Goal: Information Seeking & Learning: Learn about a topic

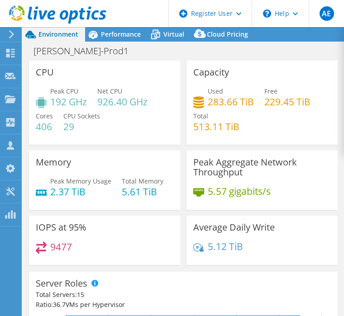
select select "USD"
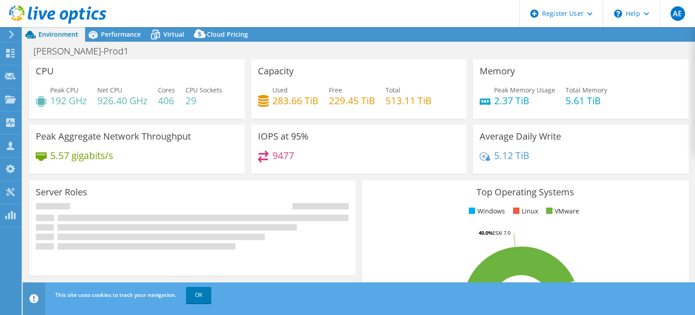
select select "USD"
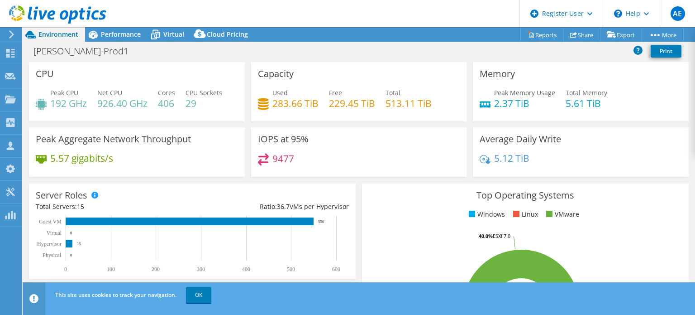
click at [650, 190] on h3 "Top Operating Systems" at bounding box center [525, 195] width 313 height 10
click at [384, 203] on div "Top Operating Systems Windows Linux VMware 53.3% ESXi 6.5 40.0% ESXi 7.0 6.7% E…" at bounding box center [525, 291] width 327 height 217
click at [117, 38] on span "Performance" at bounding box center [121, 34] width 40 height 9
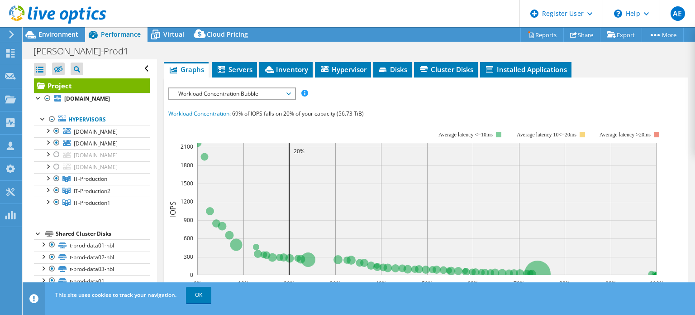
scroll to position [188, 0]
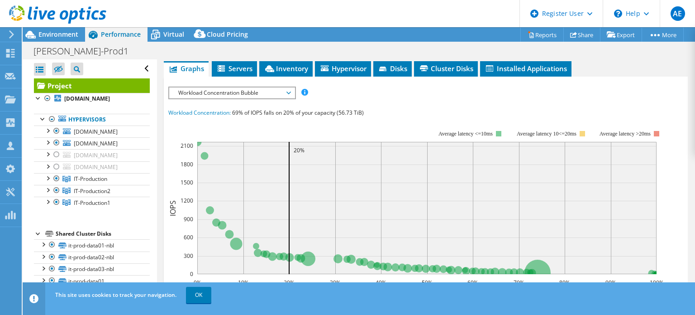
click at [248, 87] on span "Workload Concentration Bubble" at bounding box center [232, 92] width 116 height 11
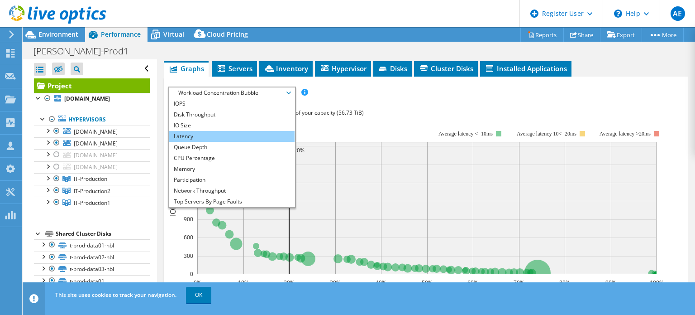
click at [246, 131] on li "Latency" at bounding box center [231, 136] width 125 height 11
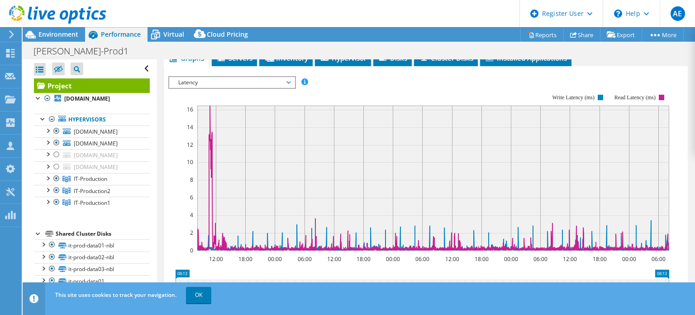
scroll to position [200, 0]
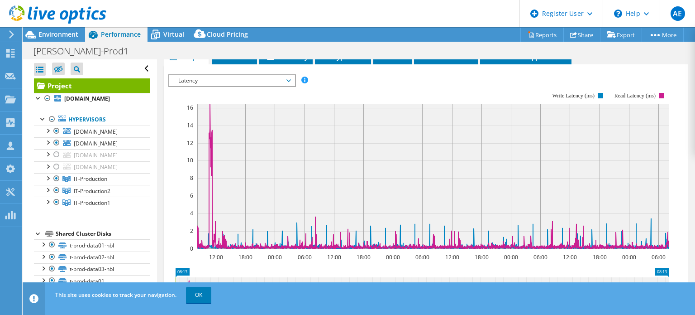
click at [267, 77] on span "Latency" at bounding box center [232, 80] width 116 height 11
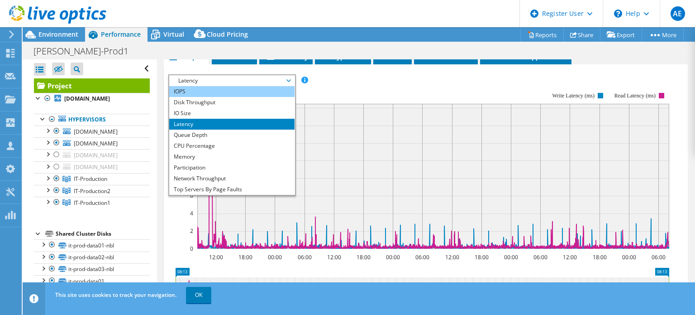
click at [258, 92] on li "IOPS" at bounding box center [231, 91] width 125 height 11
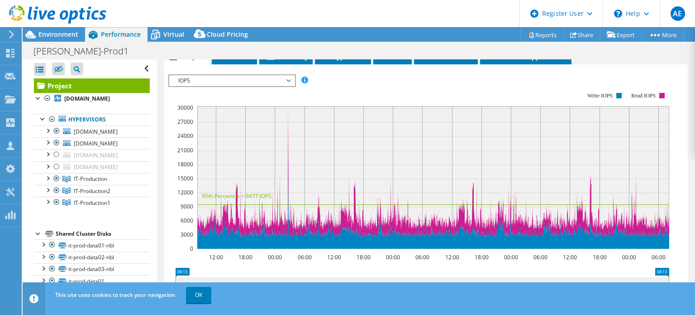
click at [253, 81] on span "IOPS" at bounding box center [232, 80] width 116 height 11
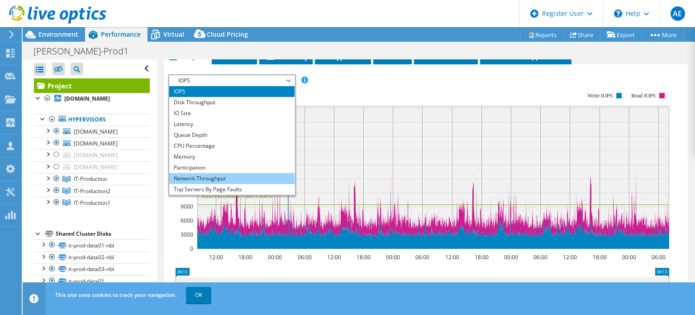
click at [220, 173] on li "Network Throughput" at bounding box center [231, 178] width 125 height 11
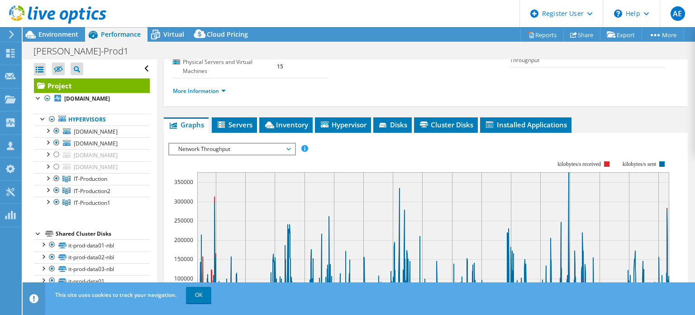
scroll to position [152, 0]
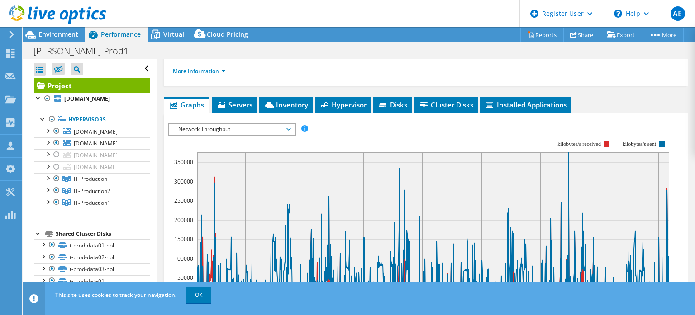
click at [271, 124] on span "Network Throughput" at bounding box center [232, 129] width 116 height 11
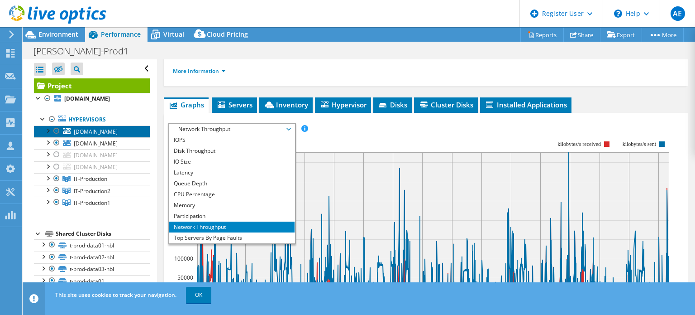
click at [114, 136] on link "[DOMAIN_NAME]" at bounding box center [92, 131] width 116 height 12
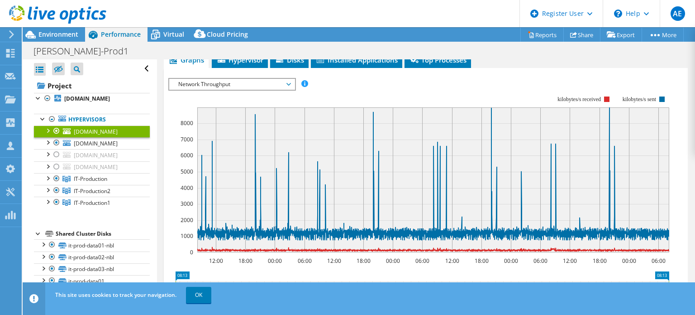
click at [241, 79] on span "Network Throughput" at bounding box center [232, 84] width 116 height 11
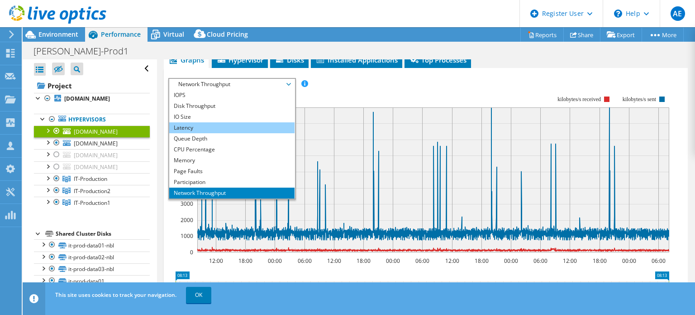
click at [226, 122] on li "Latency" at bounding box center [231, 127] width 125 height 11
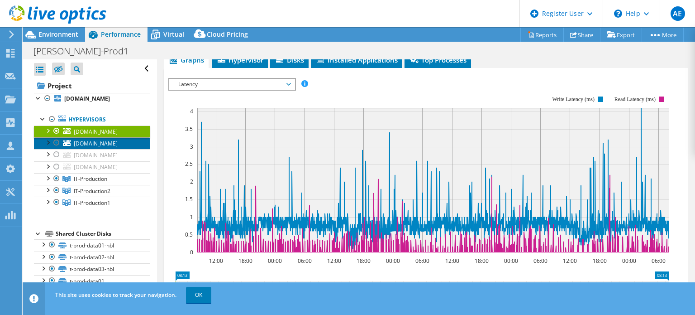
click at [111, 142] on span "[DOMAIN_NAME]" at bounding box center [96, 143] width 44 height 8
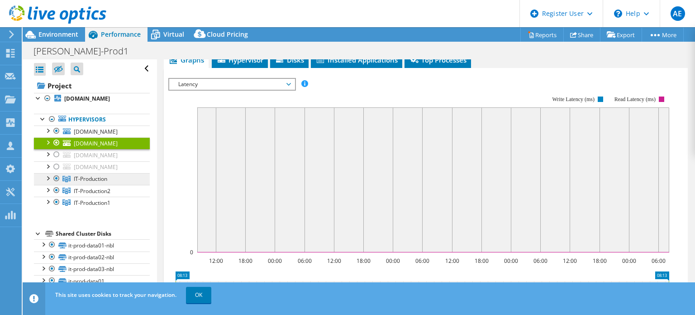
click at [115, 178] on link "IT-Production" at bounding box center [92, 179] width 116 height 12
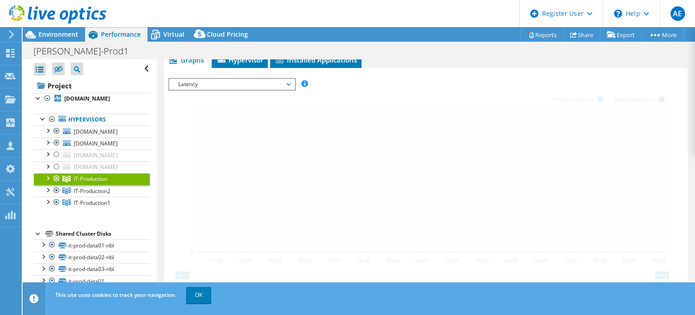
scroll to position [146, 0]
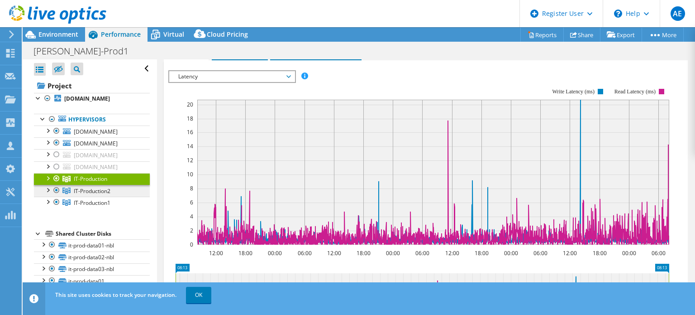
click at [107, 182] on span "IT-Production2" at bounding box center [90, 179] width 33 height 8
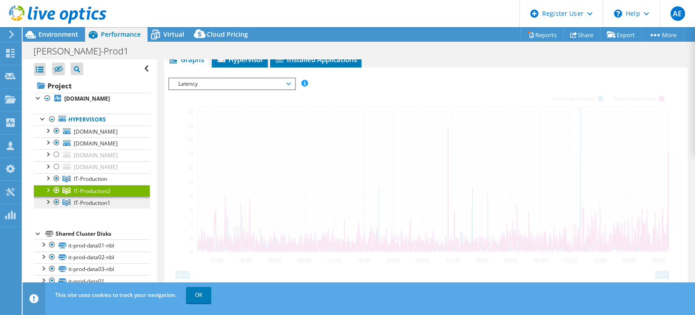
click at [104, 182] on span "IT-Production1" at bounding box center [90, 179] width 33 height 8
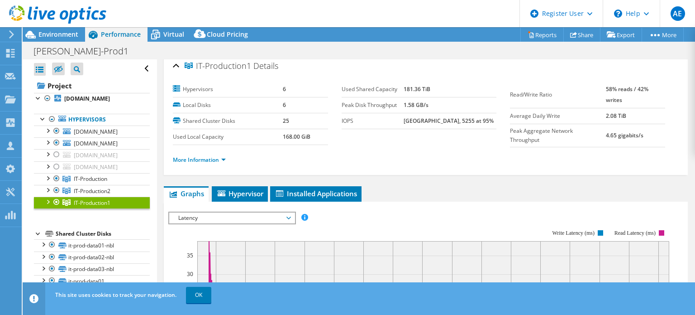
scroll to position [0, 0]
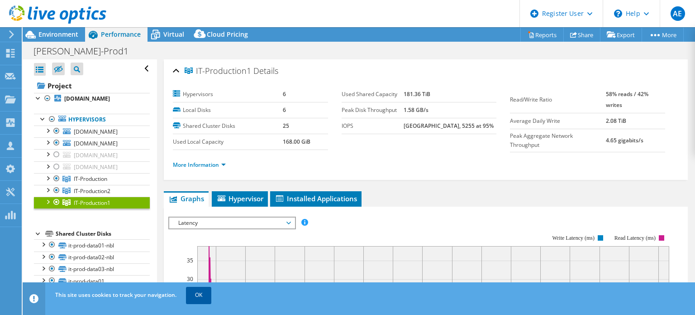
click at [203, 291] on link "OK" at bounding box center [198, 294] width 25 height 16
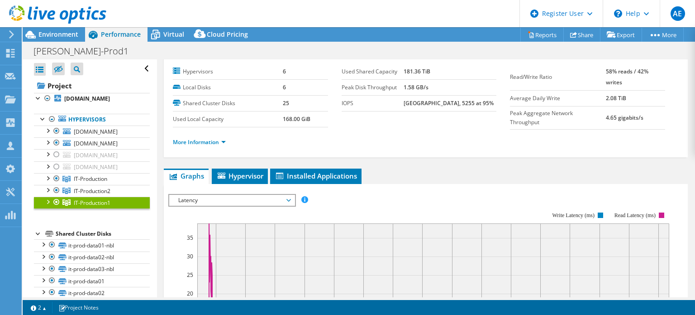
scroll to position [22, 0]
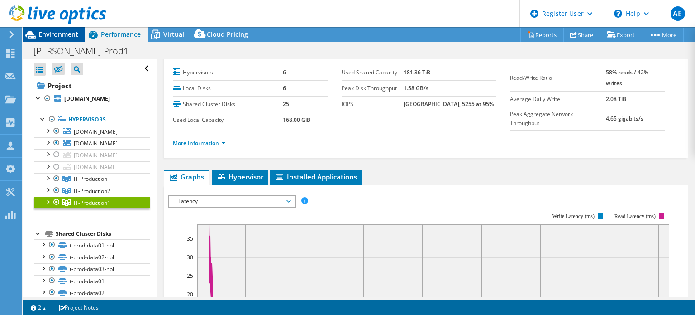
click at [62, 35] on span "Environment" at bounding box center [58, 34] width 40 height 9
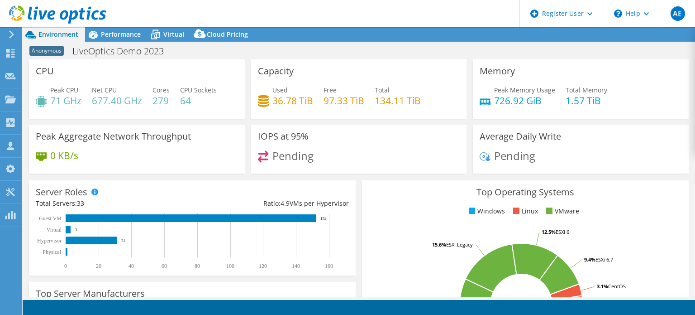
select select "[GEOGRAPHIC_DATA]"
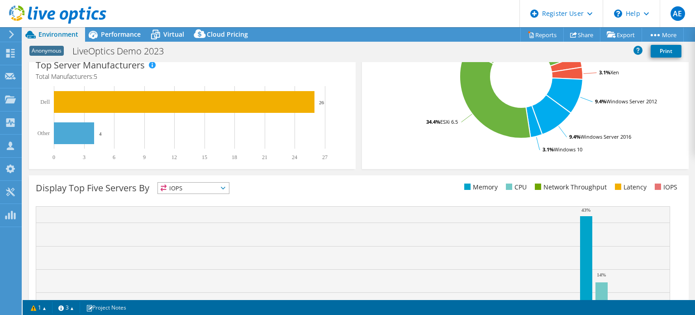
scroll to position [289, 0]
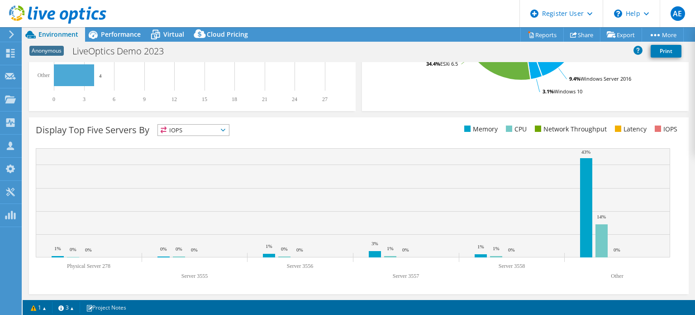
click at [210, 130] on span "IOPS" at bounding box center [193, 129] width 71 height 11
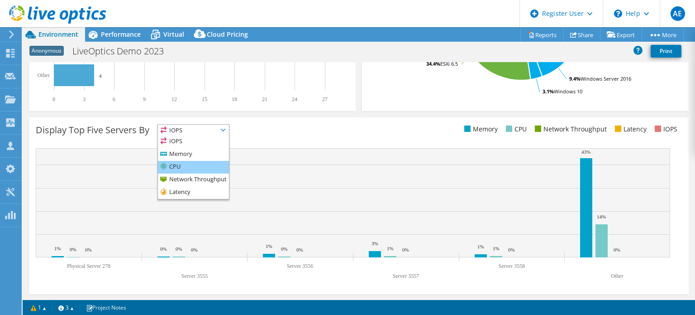
click at [204, 165] on li "CPU" at bounding box center [193, 167] width 71 height 13
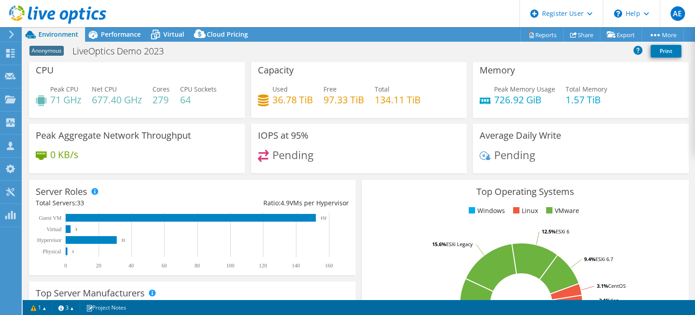
scroll to position [0, 0]
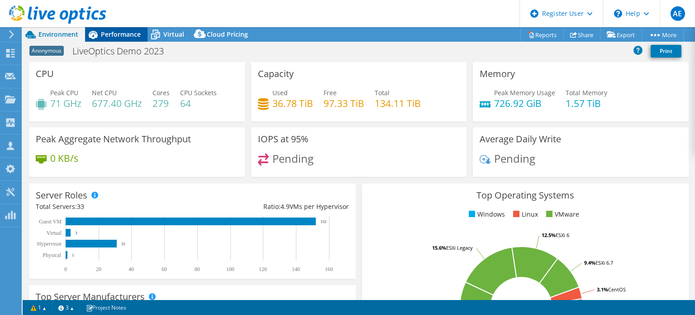
click at [127, 34] on span "Performance" at bounding box center [121, 34] width 40 height 9
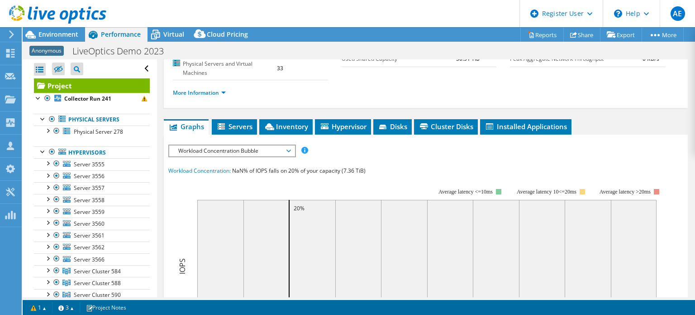
scroll to position [106, 0]
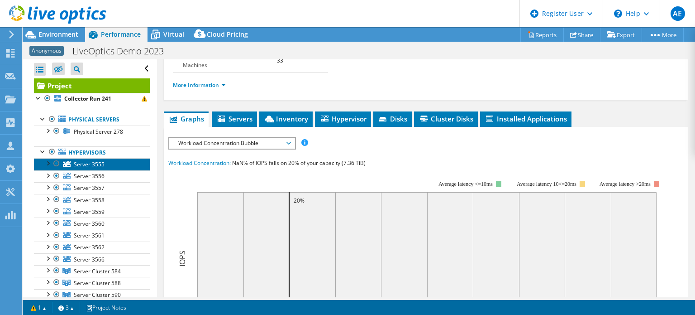
click at [82, 162] on span "Server 3555" at bounding box center [89, 164] width 31 height 8
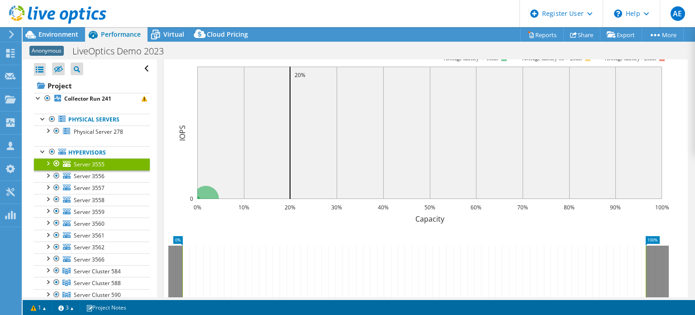
scroll to position [129, 0]
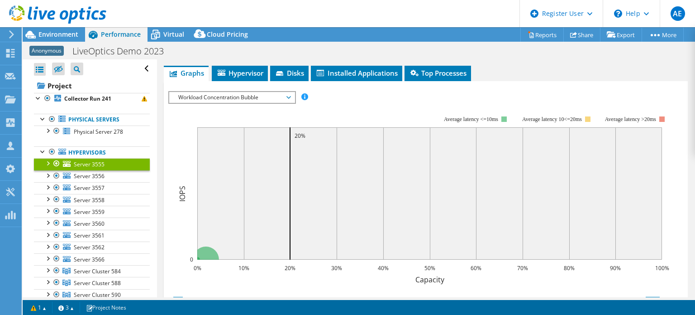
click at [264, 100] on span "Workload Concentration Bubble" at bounding box center [232, 97] width 116 height 11
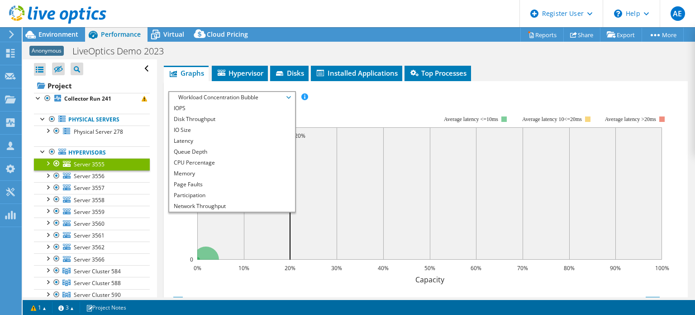
drag, startPoint x: 367, startPoint y: 107, endPoint x: 376, endPoint y: 291, distance: 184.4
click at [376, 291] on section "Workload Concentration: NaN% of IOPS falls on 20% of your capacity (7.36 TiB) 0…" at bounding box center [425, 252] width 515 height 299
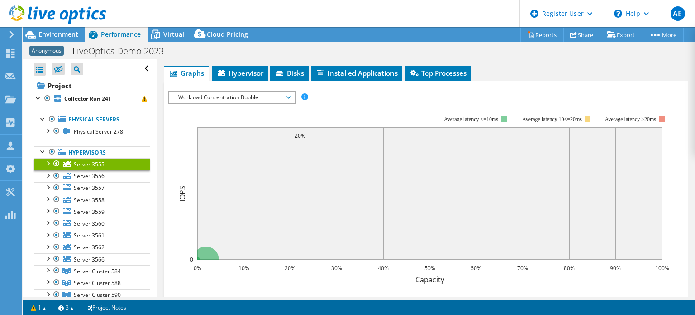
scroll to position [0, 0]
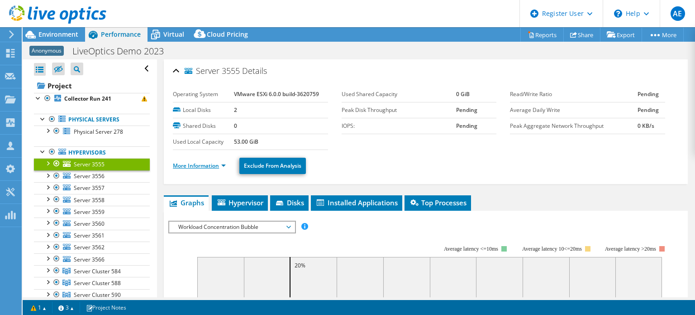
click at [209, 164] on link "More Information" at bounding box center [199, 166] width 53 height 8
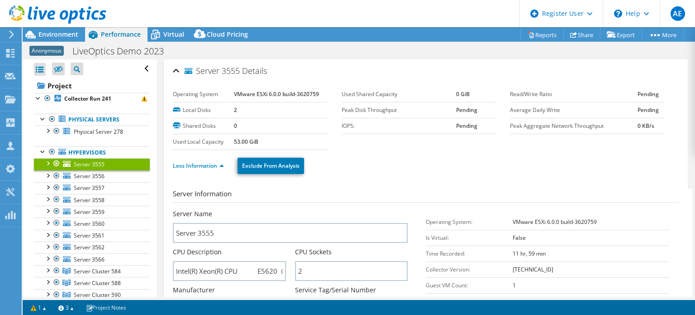
drag, startPoint x: 228, startPoint y: 138, endPoint x: 288, endPoint y: 144, distance: 60.0
click at [288, 144] on tr "Used Local Capacity 53.00 GiB" at bounding box center [250, 142] width 155 height 16
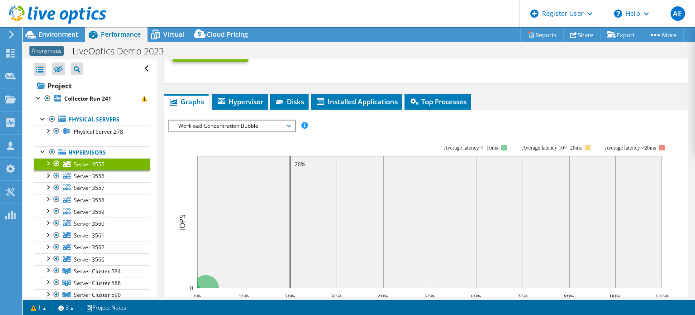
scroll to position [541, 0]
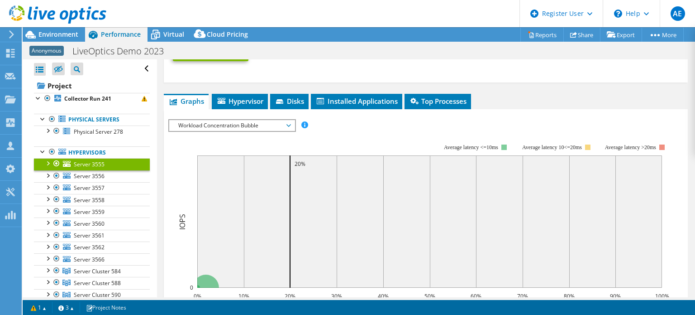
click at [250, 120] on span "Workload Concentration Bubble" at bounding box center [232, 125] width 116 height 11
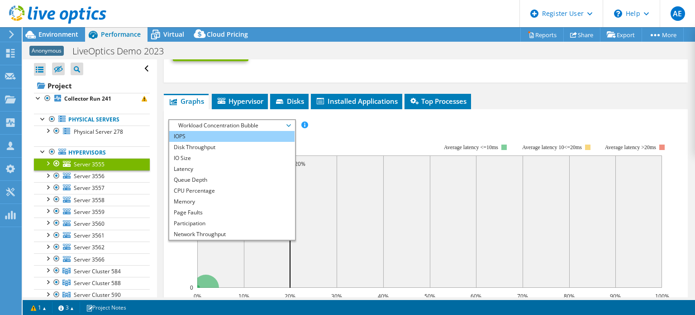
click at [223, 131] on li "IOPS" at bounding box center [231, 136] width 125 height 11
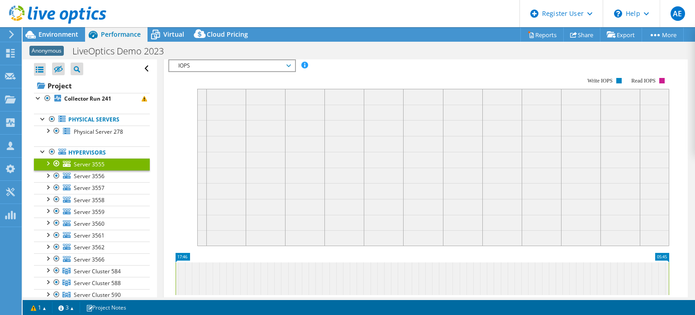
scroll to position [579, 0]
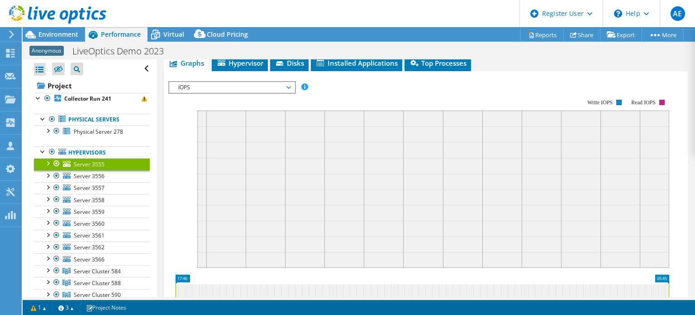
click at [281, 83] on span "IOPS" at bounding box center [232, 87] width 116 height 11
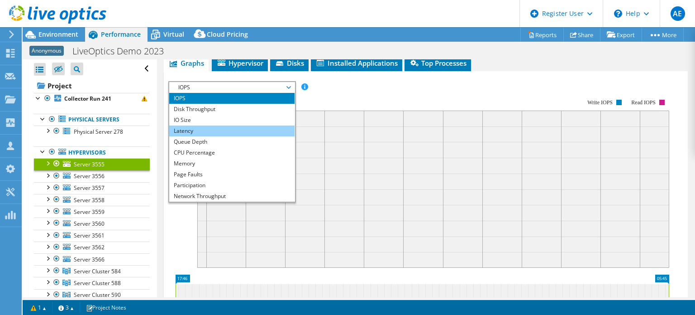
click at [258, 128] on li "Latency" at bounding box center [231, 130] width 125 height 11
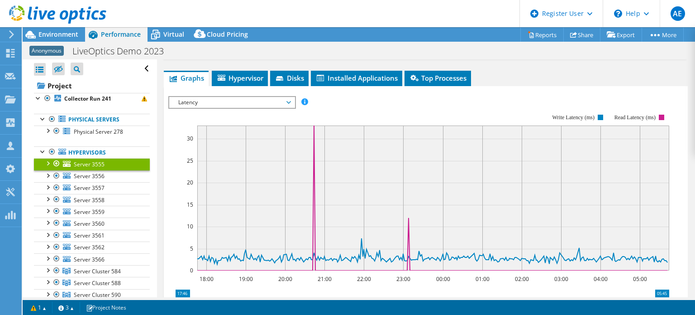
scroll to position [564, 0]
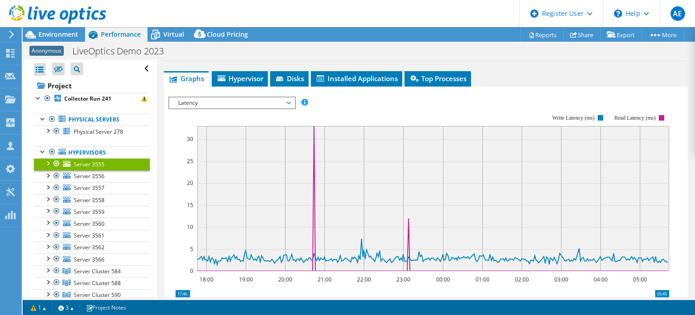
click at [112, 168] on link "Server 3555" at bounding box center [92, 164] width 116 height 12
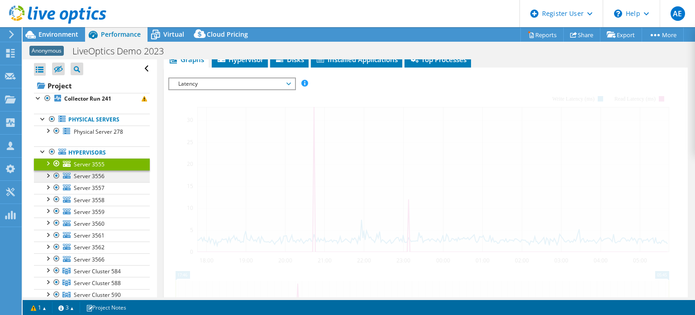
scroll to position [127, 0]
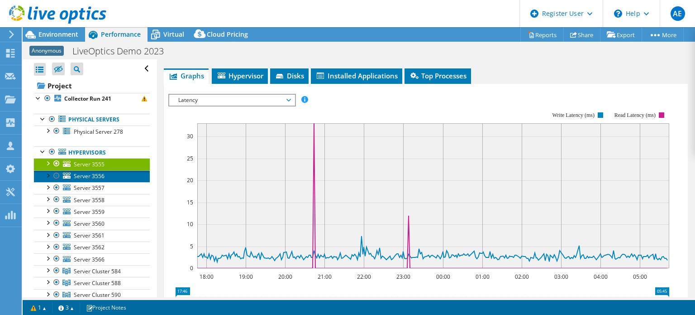
click at [112, 173] on link "Server 3556" at bounding box center [92, 176] width 116 height 12
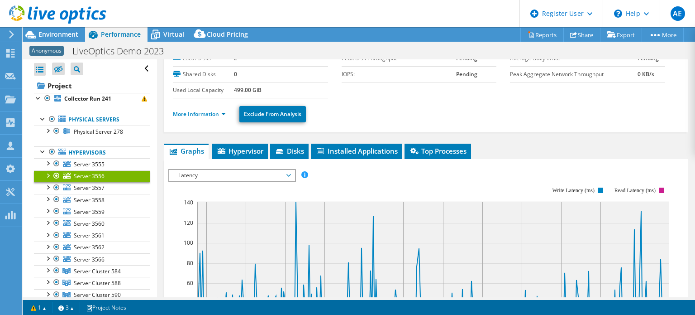
scroll to position [51, 0]
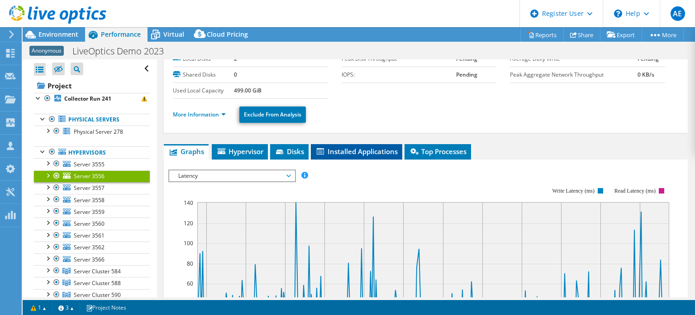
click at [350, 144] on li "Installed Applications" at bounding box center [356, 151] width 91 height 15
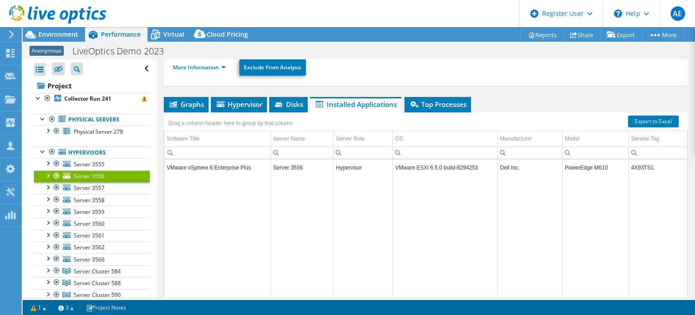
scroll to position [99, 0]
click at [219, 102] on icon at bounding box center [221, 103] width 8 height 6
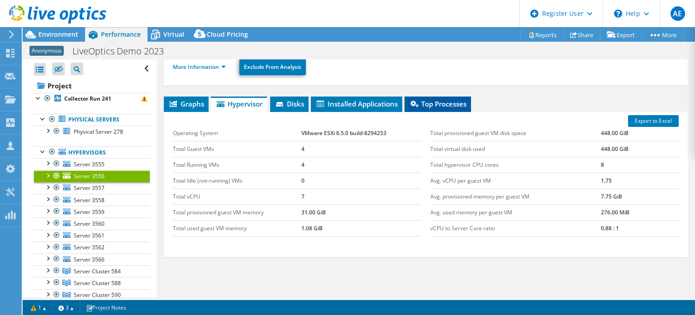
click at [432, 104] on span "Top Processes" at bounding box center [437, 103] width 57 height 9
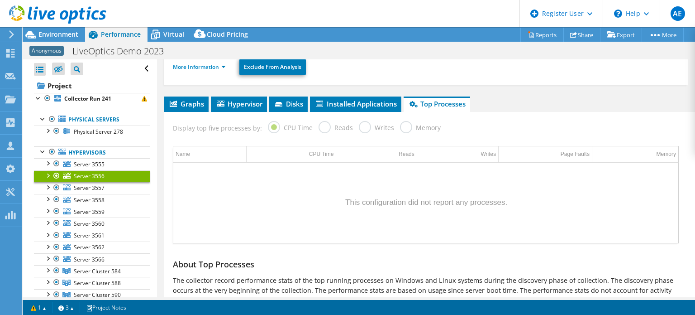
click at [501, 96] on ul "Graphs Servers Inventory Hypervisor Disks Cluster Disks Installed Applications" at bounding box center [426, 103] width 524 height 15
click at [189, 101] on span "Graphs" at bounding box center [186, 103] width 36 height 9
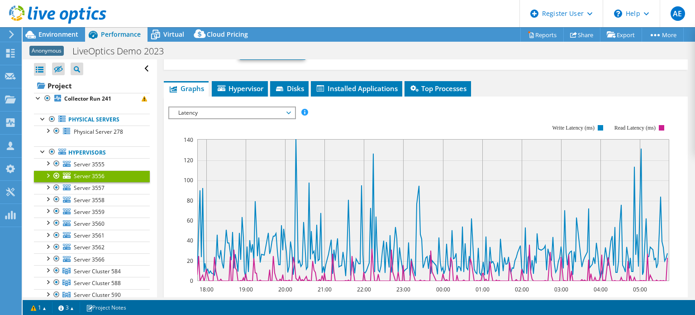
scroll to position [114, 0]
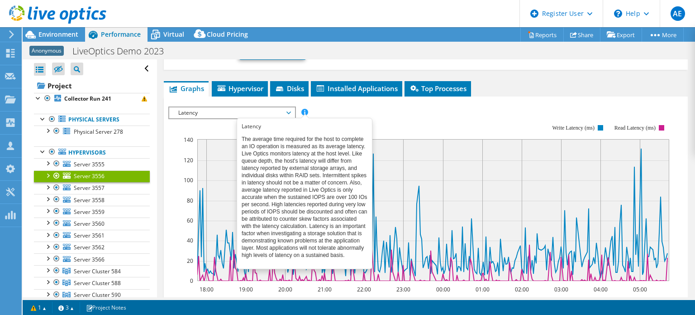
click at [278, 107] on span "Latency" at bounding box center [232, 112] width 116 height 11
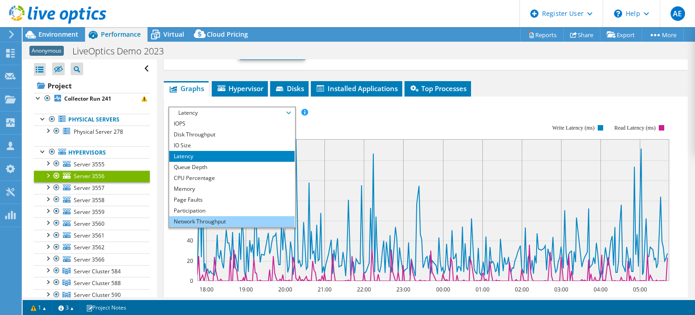
click at [234, 220] on li "Network Throughput" at bounding box center [231, 221] width 125 height 11
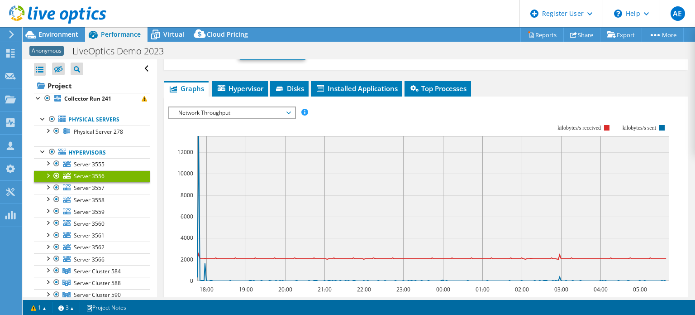
click at [284, 111] on span "Network Throughput" at bounding box center [232, 112] width 116 height 11
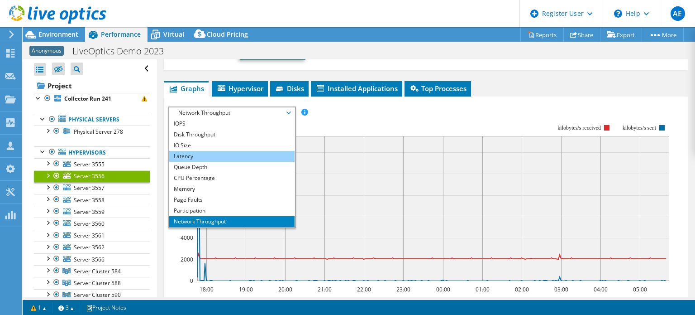
click at [247, 155] on li "Latency" at bounding box center [231, 156] width 125 height 11
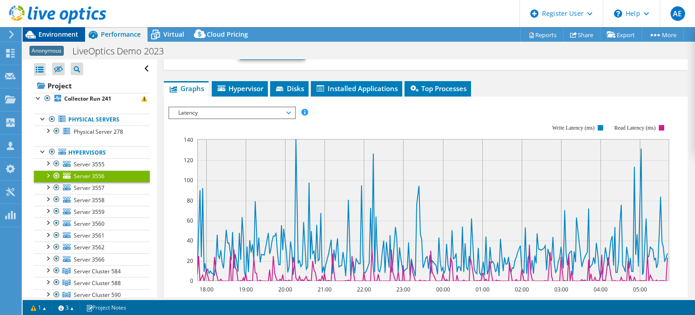
click at [67, 38] on span "Environment" at bounding box center [58, 34] width 40 height 9
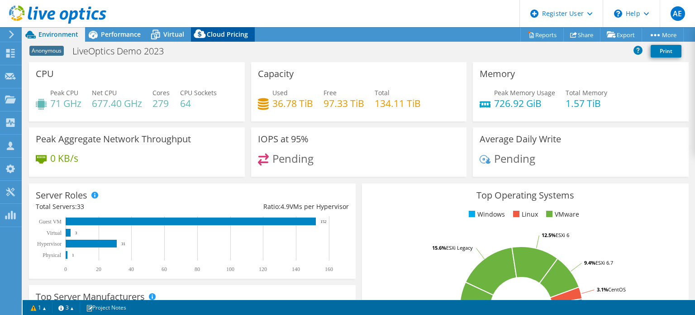
click at [238, 30] on span "Cloud Pricing" at bounding box center [227, 34] width 41 height 9
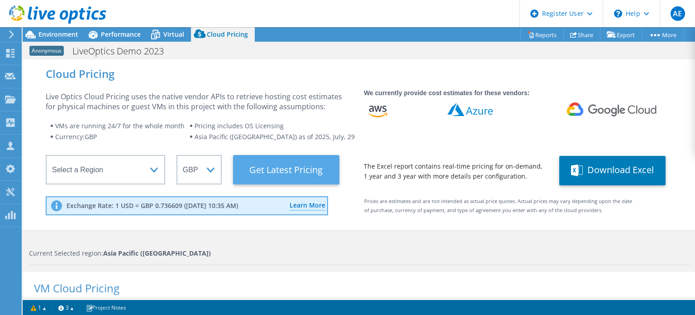
click at [288, 172] on Latest "Get Latest Pricing" at bounding box center [286, 169] width 106 height 29
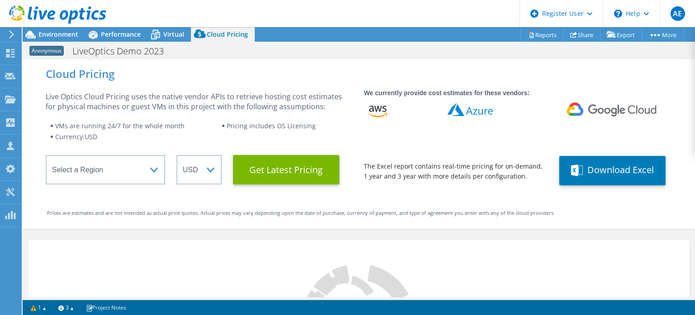
select select "GBP"
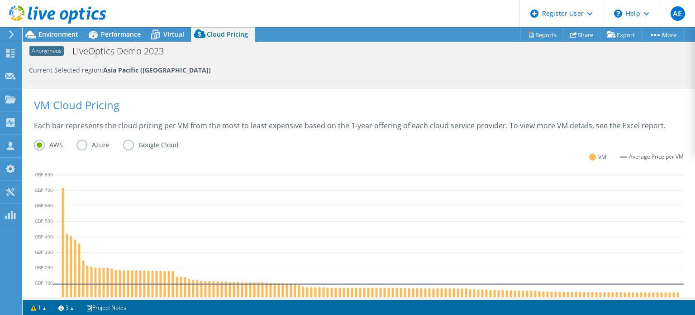
scroll to position [186, 0]
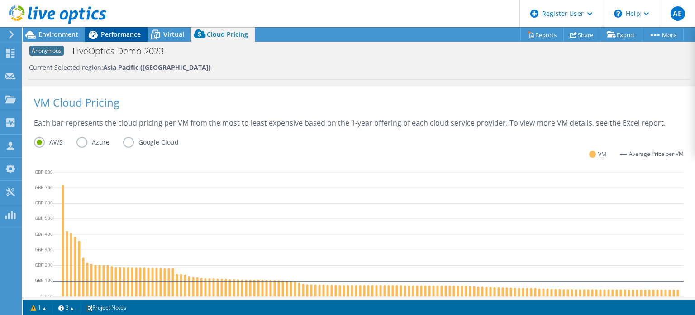
click at [122, 38] on span "Performance" at bounding box center [121, 34] width 40 height 9
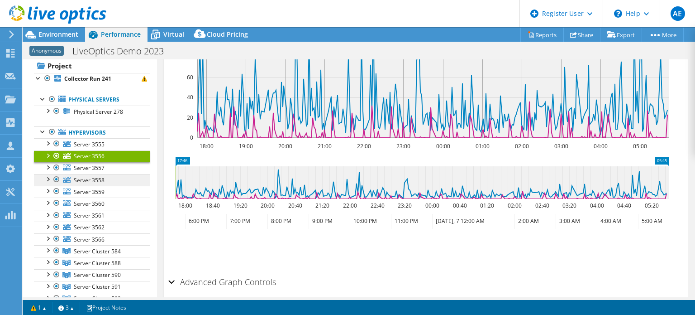
scroll to position [0, 0]
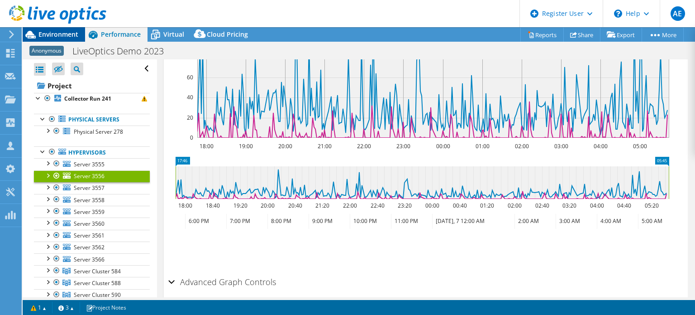
click at [47, 31] on span "Environment" at bounding box center [58, 34] width 40 height 9
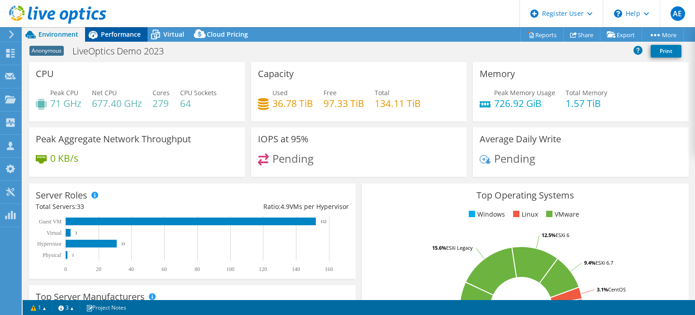
click at [110, 30] on span "Performance" at bounding box center [121, 34] width 40 height 9
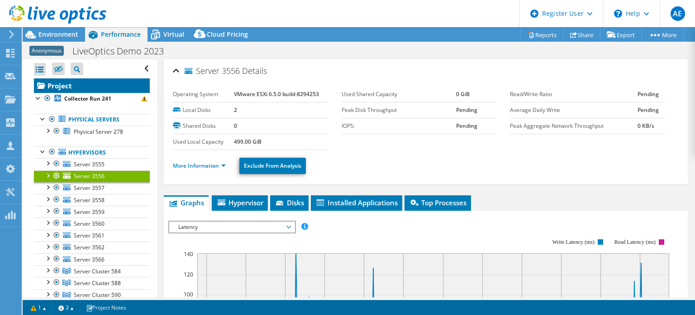
click at [75, 85] on link "Project" at bounding box center [92, 85] width 116 height 14
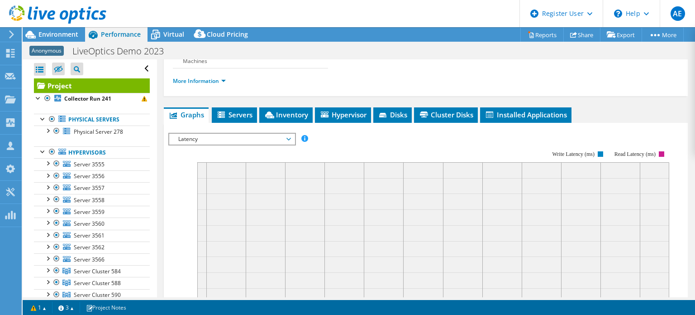
scroll to position [43, 0]
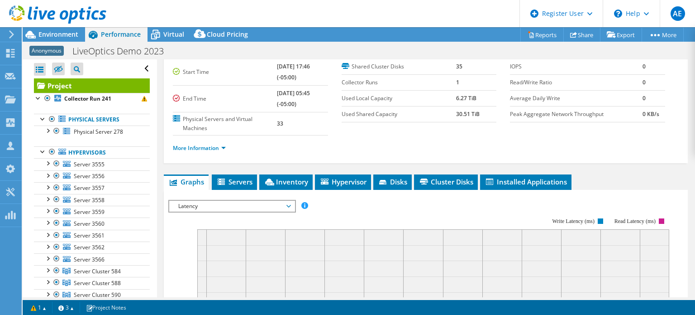
click at [252, 206] on span "Latency" at bounding box center [232, 205] width 116 height 11
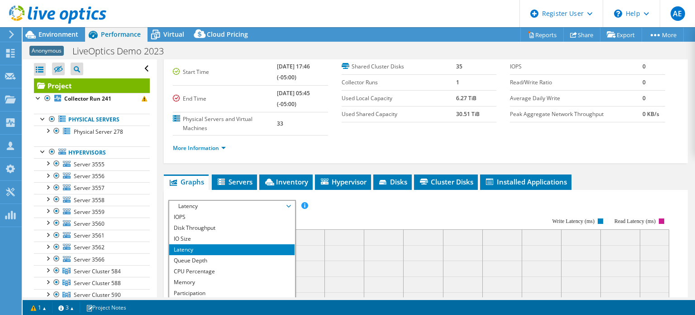
click at [334, 123] on div "Duration 11 hr, 59 min Start Time 02/06/2020, 17:46 (-05:00) End Time 02/07/202…" at bounding box center [257, 89] width 169 height 92
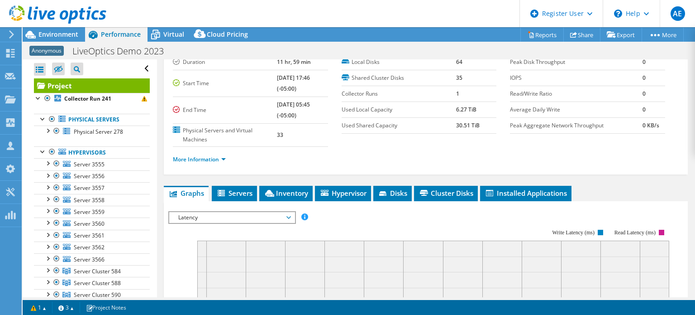
scroll to position [23, 0]
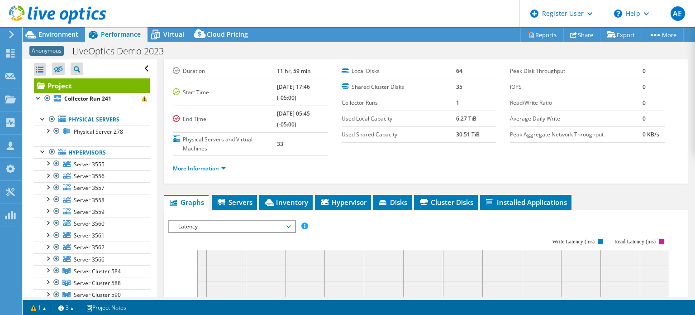
click at [235, 231] on rect at bounding box center [418, 315] width 501 height 181
click at [255, 221] on span "Latency" at bounding box center [232, 226] width 116 height 11
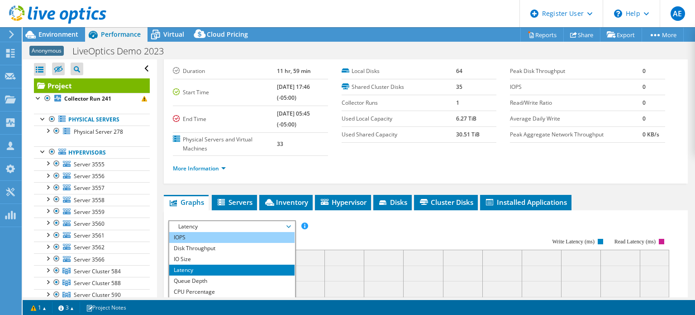
click at [241, 233] on li "IOPS" at bounding box center [231, 237] width 125 height 11
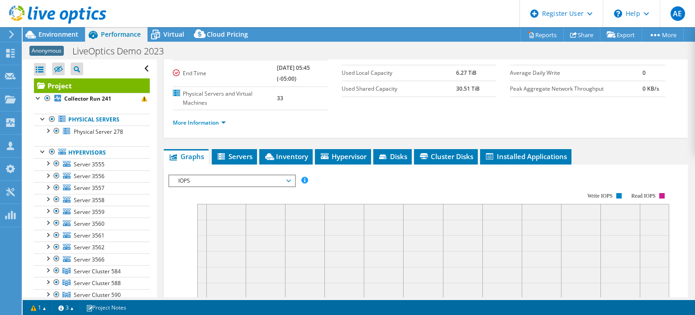
scroll to position [70, 0]
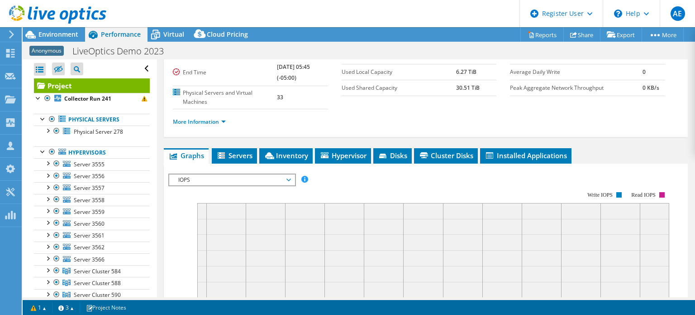
click at [234, 179] on span "IOPS" at bounding box center [232, 179] width 116 height 11
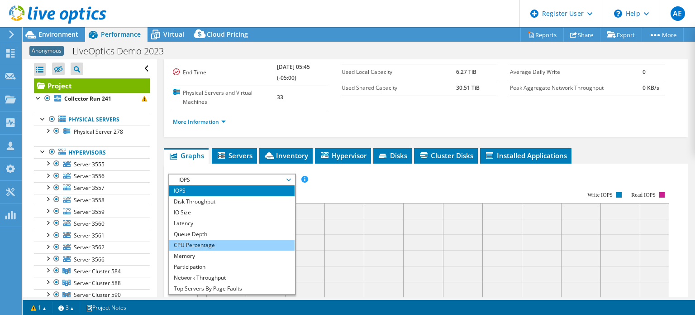
click at [205, 243] on li "CPU Percentage" at bounding box center [231, 244] width 125 height 11
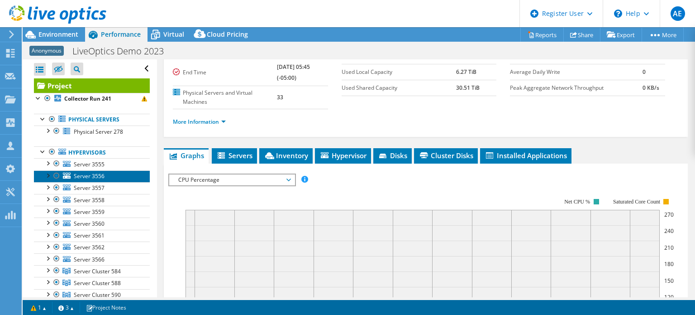
click at [112, 175] on link "Server 3556" at bounding box center [92, 176] width 116 height 12
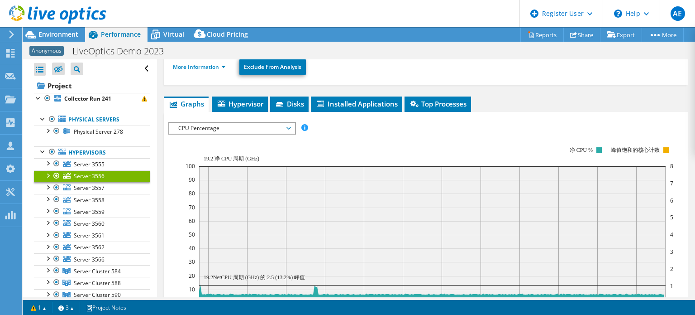
scroll to position [65, 0]
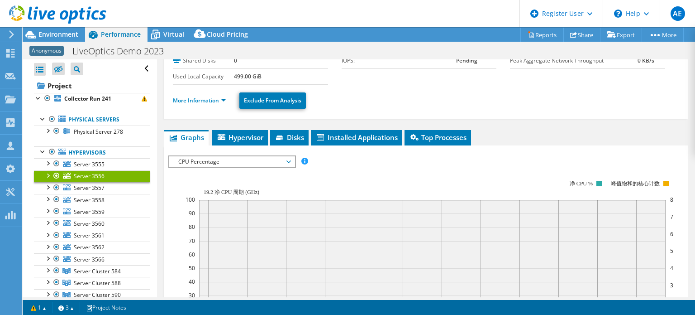
click at [250, 156] on span "CPU Percentage" at bounding box center [232, 161] width 116 height 11
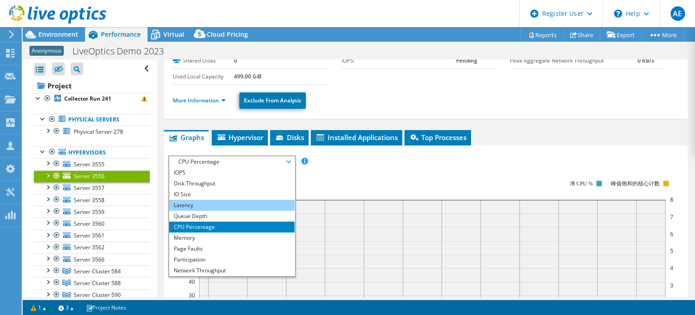
click at [226, 202] on li "Latency" at bounding box center [231, 205] width 125 height 11
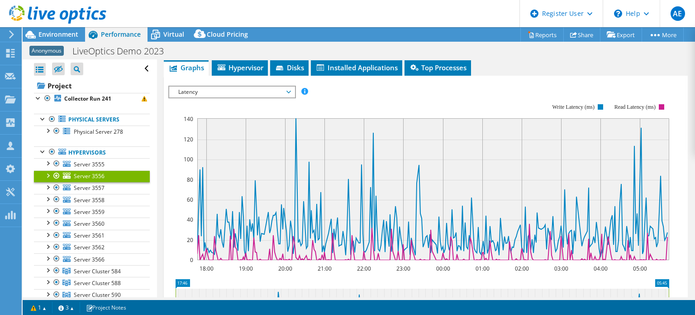
scroll to position [0, 0]
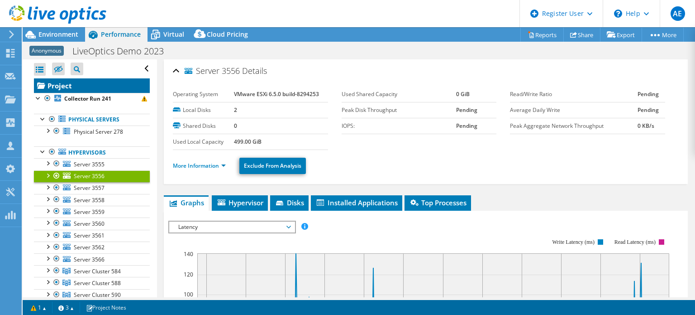
click at [101, 85] on link "Project" at bounding box center [92, 85] width 116 height 14
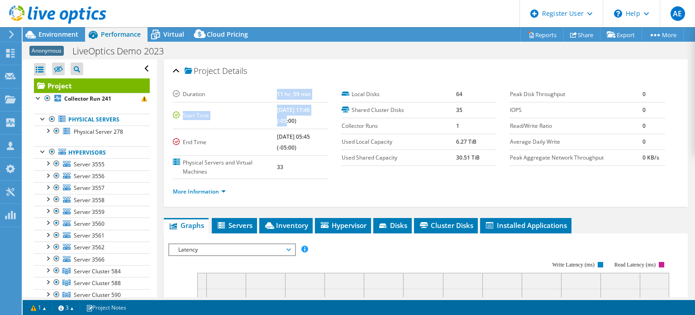
drag, startPoint x: 268, startPoint y: 93, endPoint x: 315, endPoint y: 102, distance: 47.9
click at [315, 102] on tbody "Duration 11 hr, 59 min Start Time 02/06/2020, 17:46 (-05:00) End Time 02/07/202…" at bounding box center [250, 132] width 155 height 92
click at [95, 177] on span "Server 3556" at bounding box center [89, 176] width 31 height 8
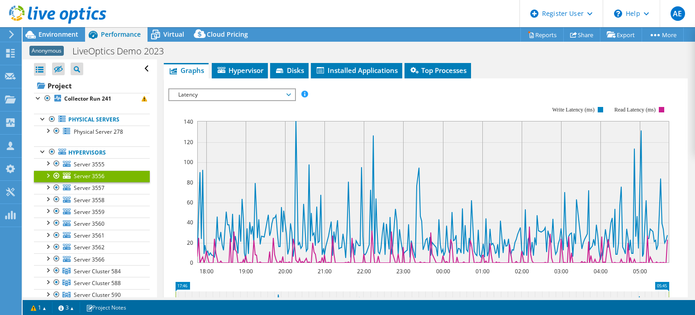
scroll to position [132, 0]
